Goal: Information Seeking & Learning: Check status

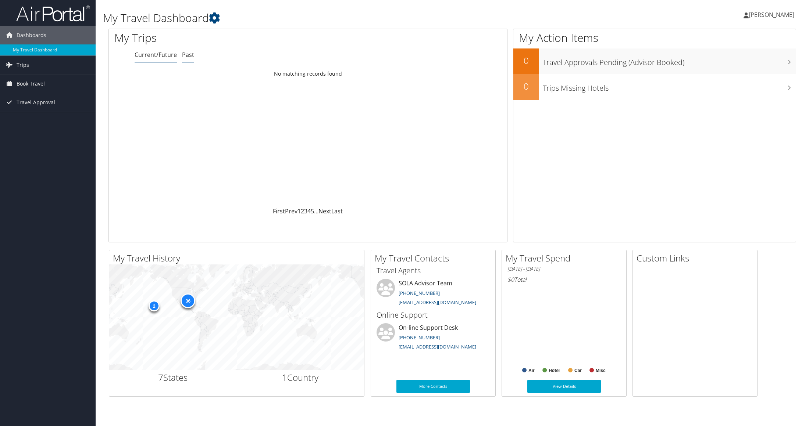
click at [190, 55] on link "Past" at bounding box center [188, 55] width 12 height 8
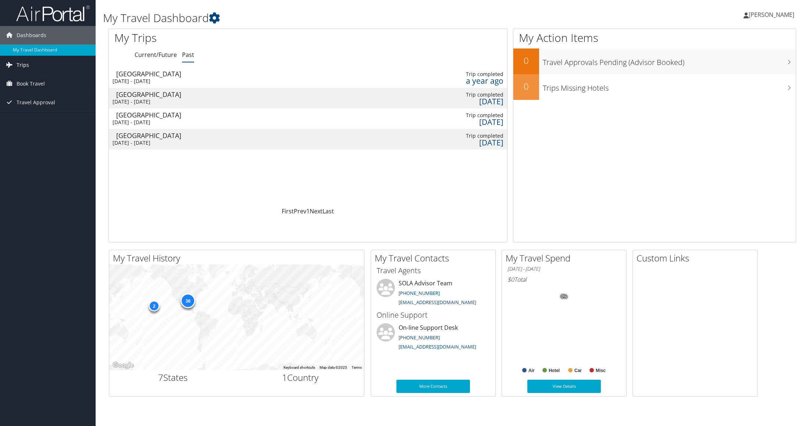
click at [21, 63] on span "Trips" at bounding box center [23, 65] width 12 height 18
click at [22, 91] on link "Past Trips" at bounding box center [48, 90] width 96 height 11
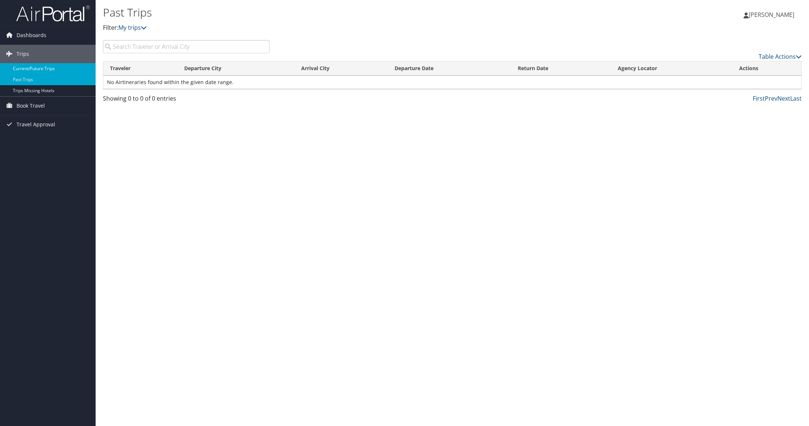
click at [36, 68] on link "Current/Future Trips" at bounding box center [48, 68] width 96 height 11
click at [144, 28] on icon at bounding box center [144, 28] width 6 height 6
click at [144, 24] on link "My trips" at bounding box center [132, 28] width 28 height 8
click at [144, 25] on icon at bounding box center [144, 28] width 6 height 6
click at [126, 33] on ul at bounding box center [168, 33] width 97 height 1
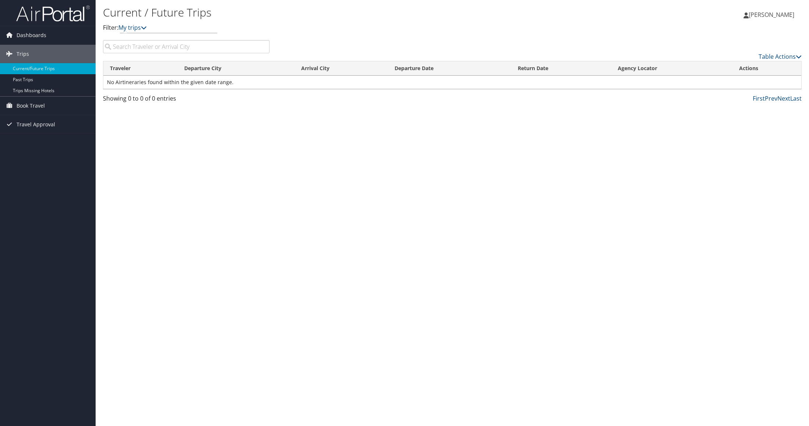
click at [124, 33] on ul at bounding box center [168, 33] width 97 height 1
click at [33, 80] on link "Past Trips" at bounding box center [48, 79] width 96 height 11
click at [145, 28] on icon at bounding box center [144, 28] width 6 height 6
click at [31, 35] on span "Dashboards" at bounding box center [32, 35] width 30 height 18
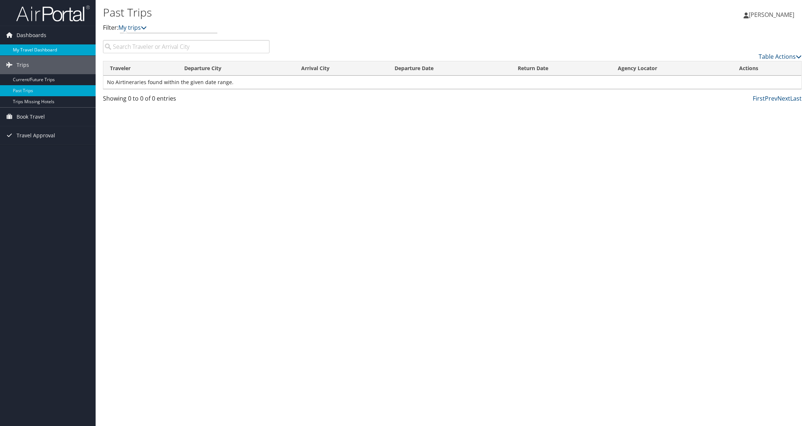
click at [32, 50] on link "My Travel Dashboard" at bounding box center [48, 49] width 96 height 11
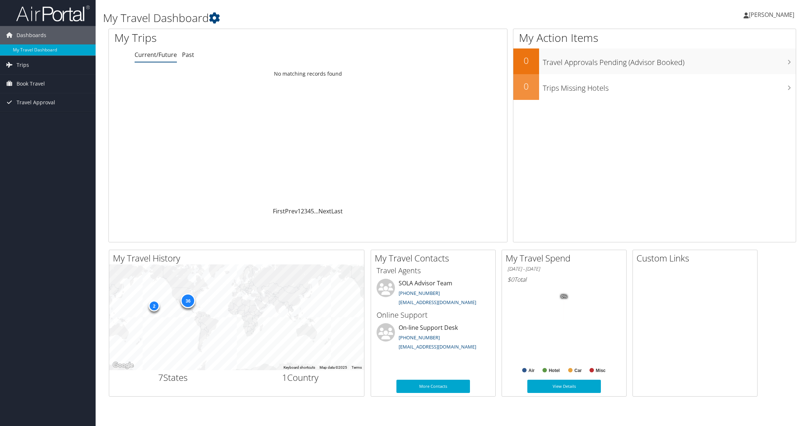
drag, startPoint x: 200, startPoint y: 67, endPoint x: 179, endPoint y: 51, distance: 26.4
click at [200, 66] on div "My Trips Current/Future Past Loading... No matching records found First Prev 1 …" at bounding box center [307, 136] width 399 height 214
drag, startPoint x: 178, startPoint y: 51, endPoint x: 183, endPoint y: 54, distance: 5.8
click at [179, 51] on ul "Current/Future Past" at bounding box center [321, 55] width 372 height 13
click at [185, 54] on link "Past" at bounding box center [188, 55] width 12 height 8
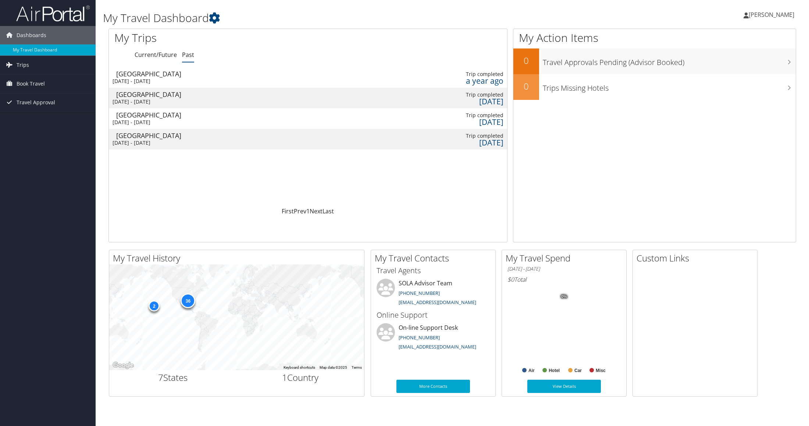
click at [136, 72] on div "Portland" at bounding box center [162, 74] width 92 height 7
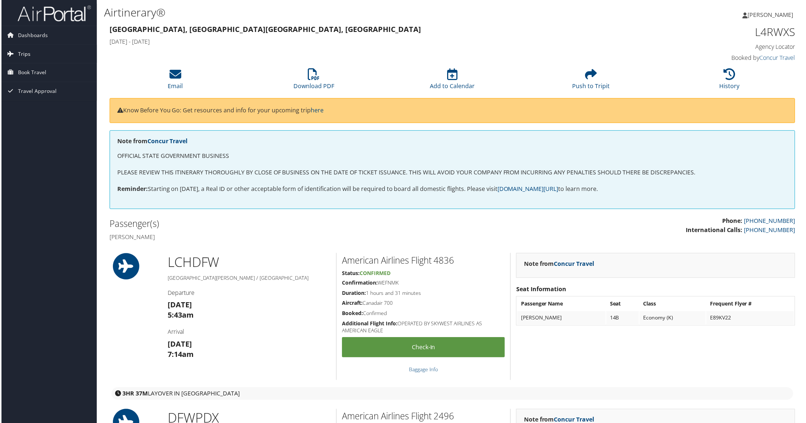
click at [25, 53] on span "Trips" at bounding box center [23, 54] width 12 height 18
click at [26, 79] on link "Past Trips" at bounding box center [48, 79] width 96 height 11
